Goal: Task Accomplishment & Management: Use online tool/utility

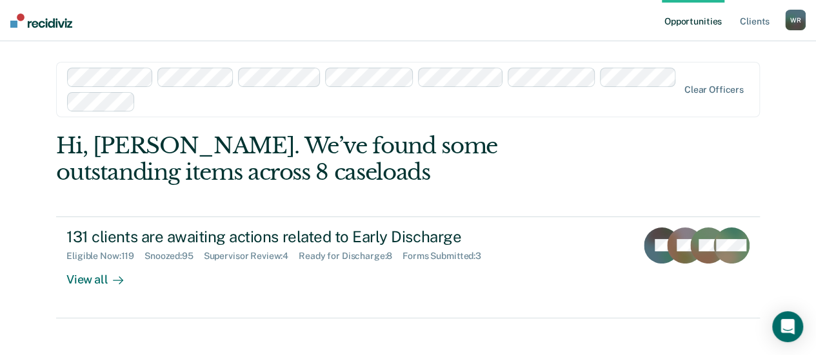
scroll to position [14, 0]
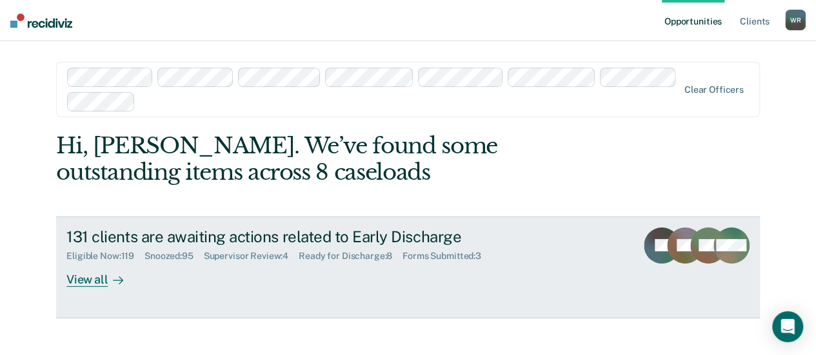
click at [95, 279] on div "View all" at bounding box center [102, 274] width 72 height 25
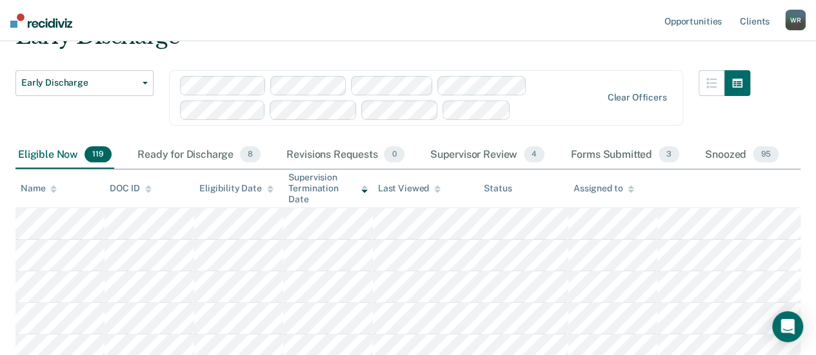
scroll to position [129, 0]
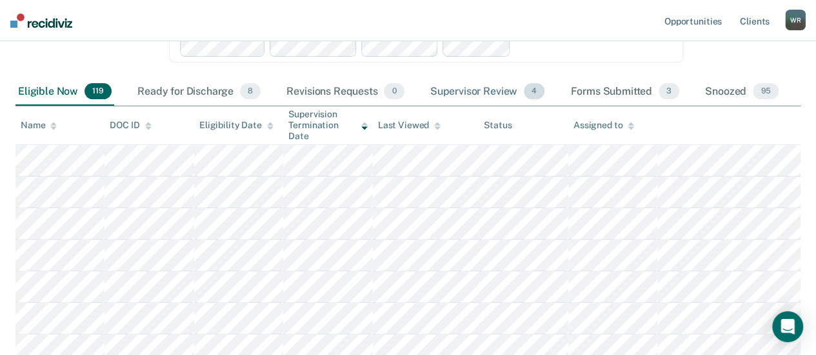
click at [482, 91] on div "Supervisor Review 4" at bounding box center [487, 92] width 120 height 28
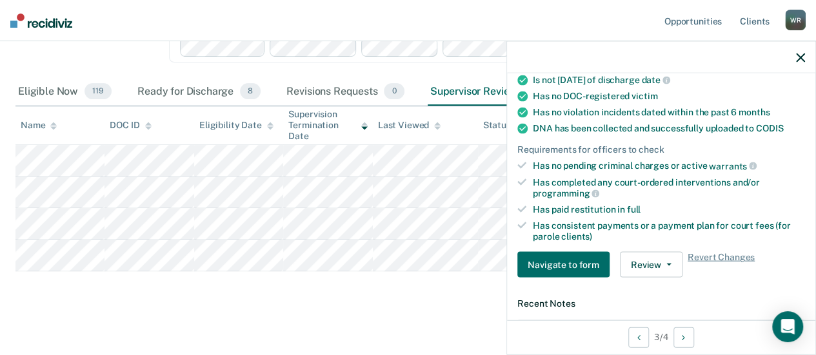
scroll to position [322, 0]
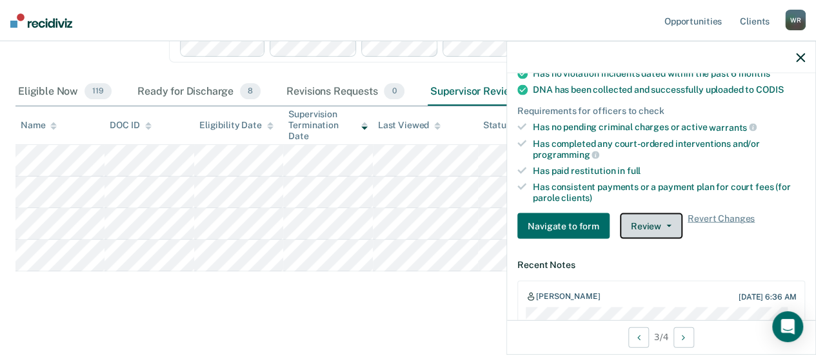
click at [661, 225] on span "button" at bounding box center [666, 226] width 10 height 3
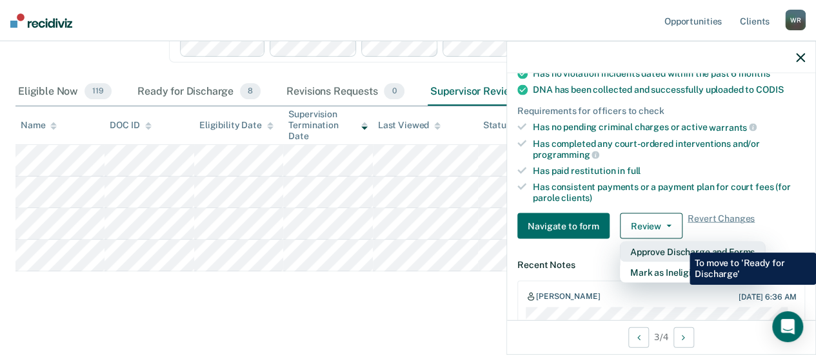
click at [680, 243] on button "Approve Discharge and Forms" at bounding box center [692, 252] width 145 height 21
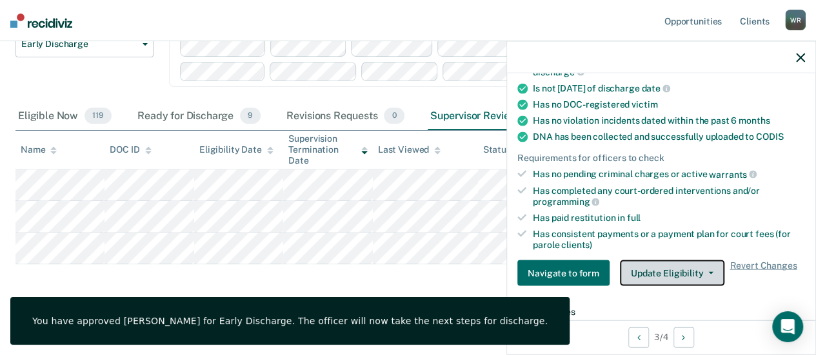
scroll to position [258, 0]
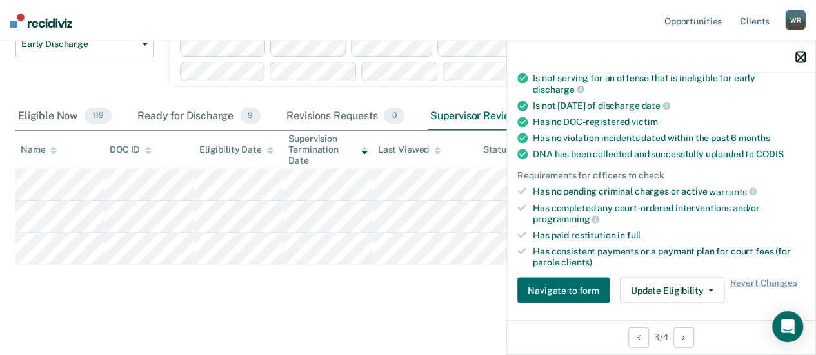
click at [798, 52] on button "button" at bounding box center [800, 57] width 9 height 11
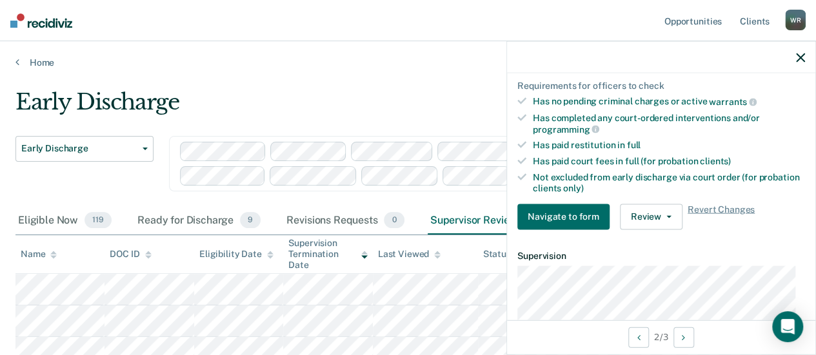
scroll to position [322, 0]
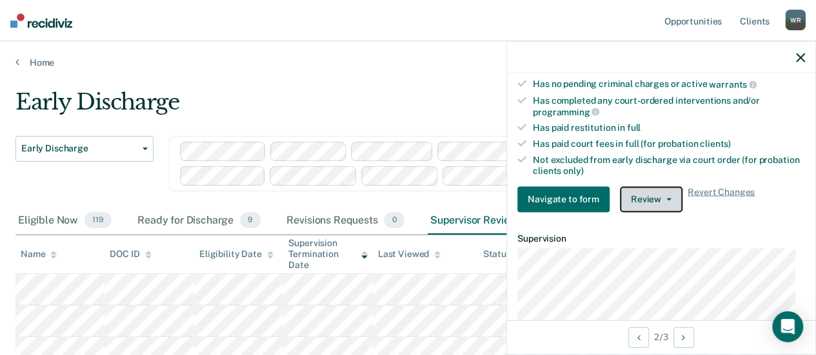
click at [662, 190] on button "Review" at bounding box center [651, 199] width 63 height 26
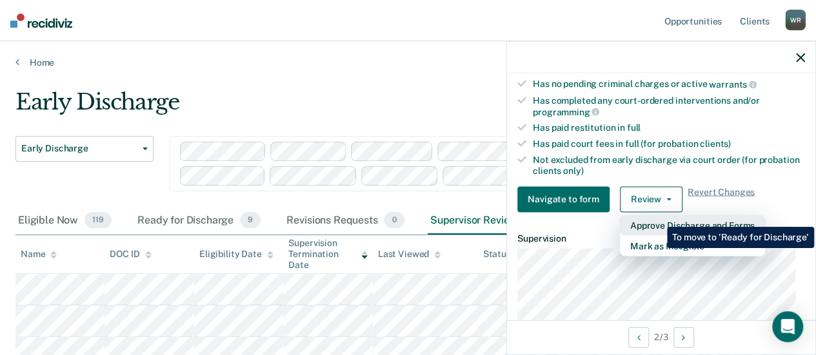
click at [657, 217] on button "Approve Discharge and Forms" at bounding box center [692, 225] width 145 height 21
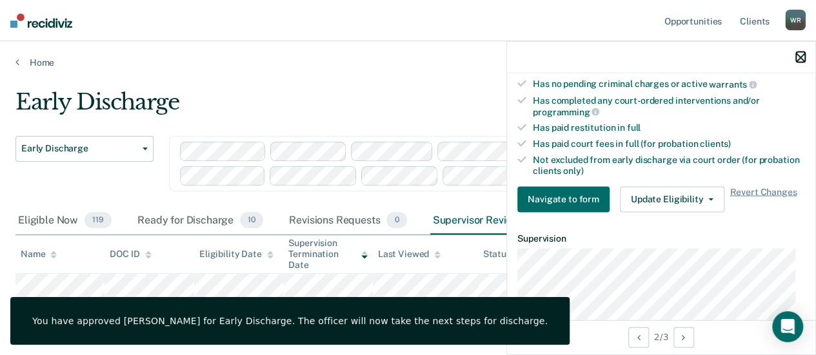
click at [796, 58] on icon "button" at bounding box center [800, 57] width 9 height 9
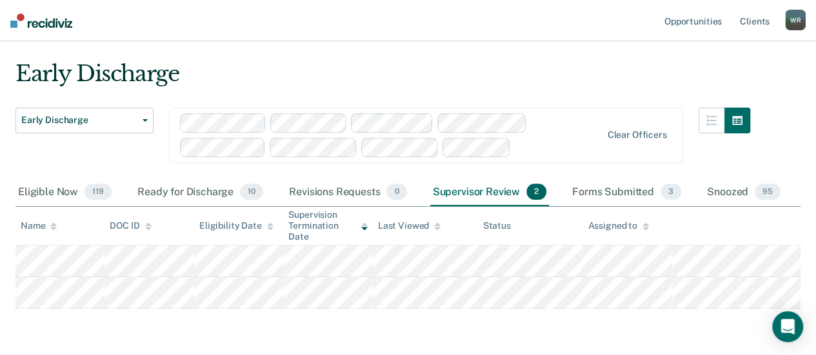
scroll to position [8, 0]
